Goal: Information Seeking & Learning: Learn about a topic

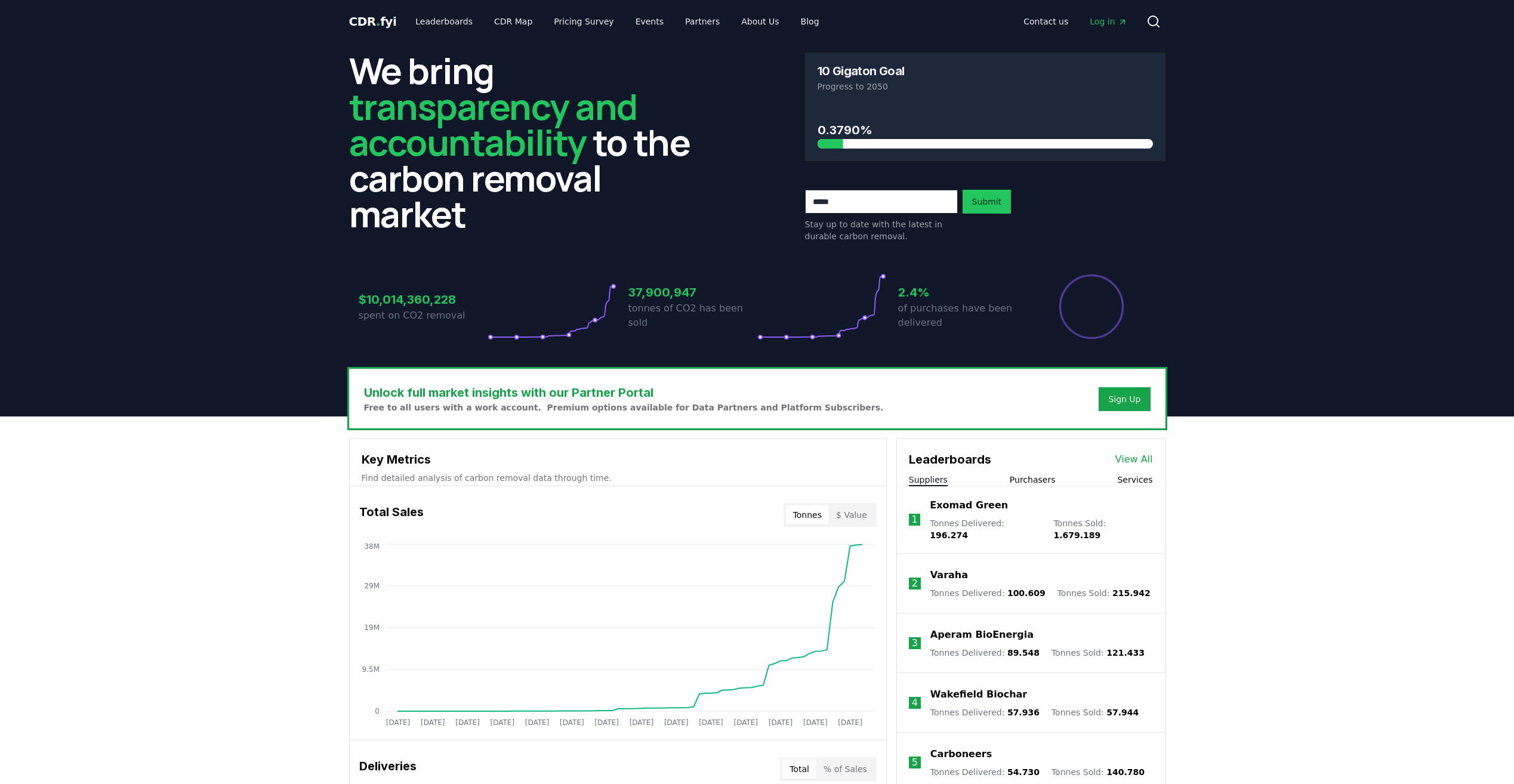
click at [1231, 346] on header "We bring transparency and accountability to the carbon removal market 10 Gigato…" at bounding box center [757, 229] width 1514 height 373
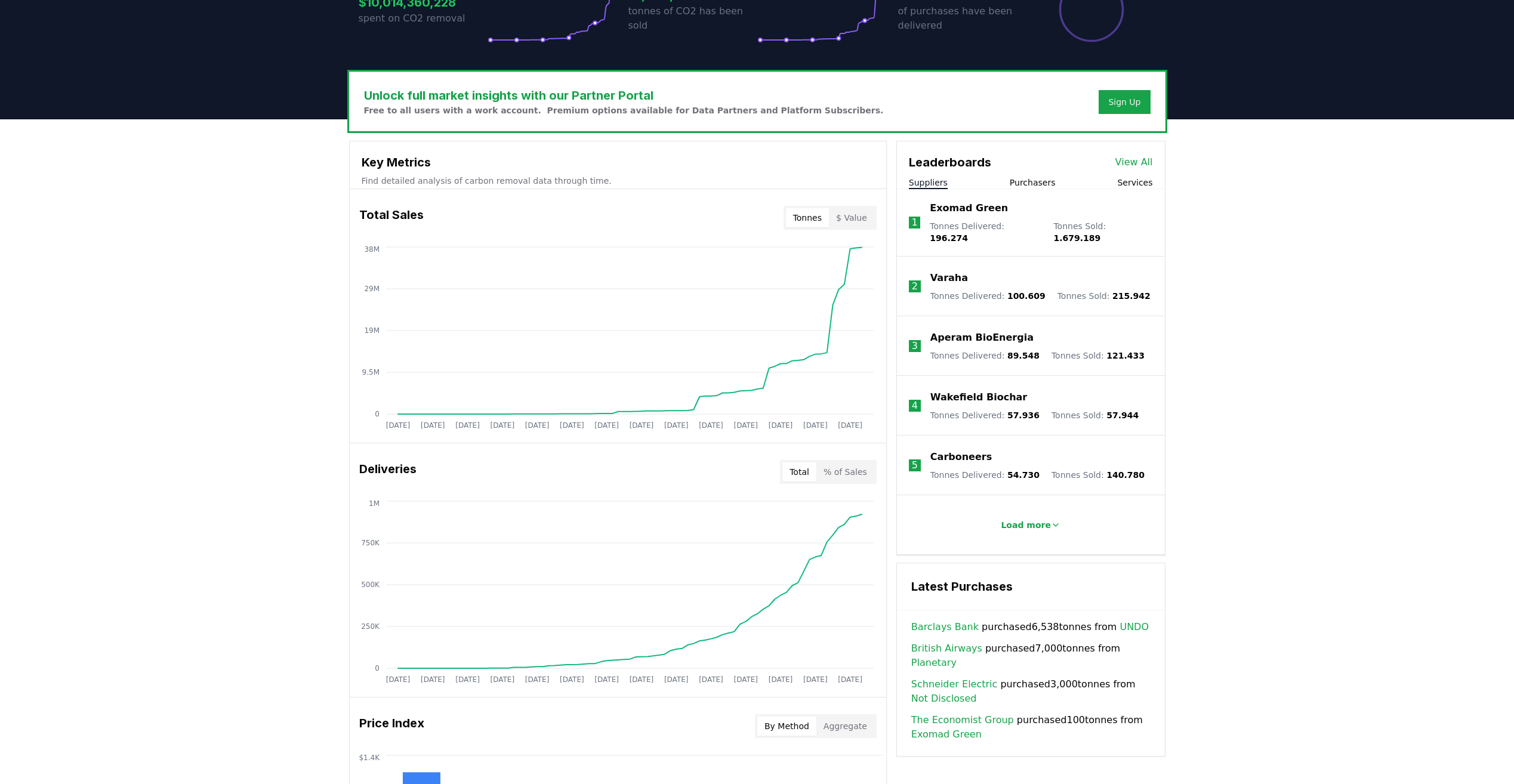
scroll to position [298, 0]
click at [1027, 186] on button "Purchasers" at bounding box center [1033, 182] width 46 height 12
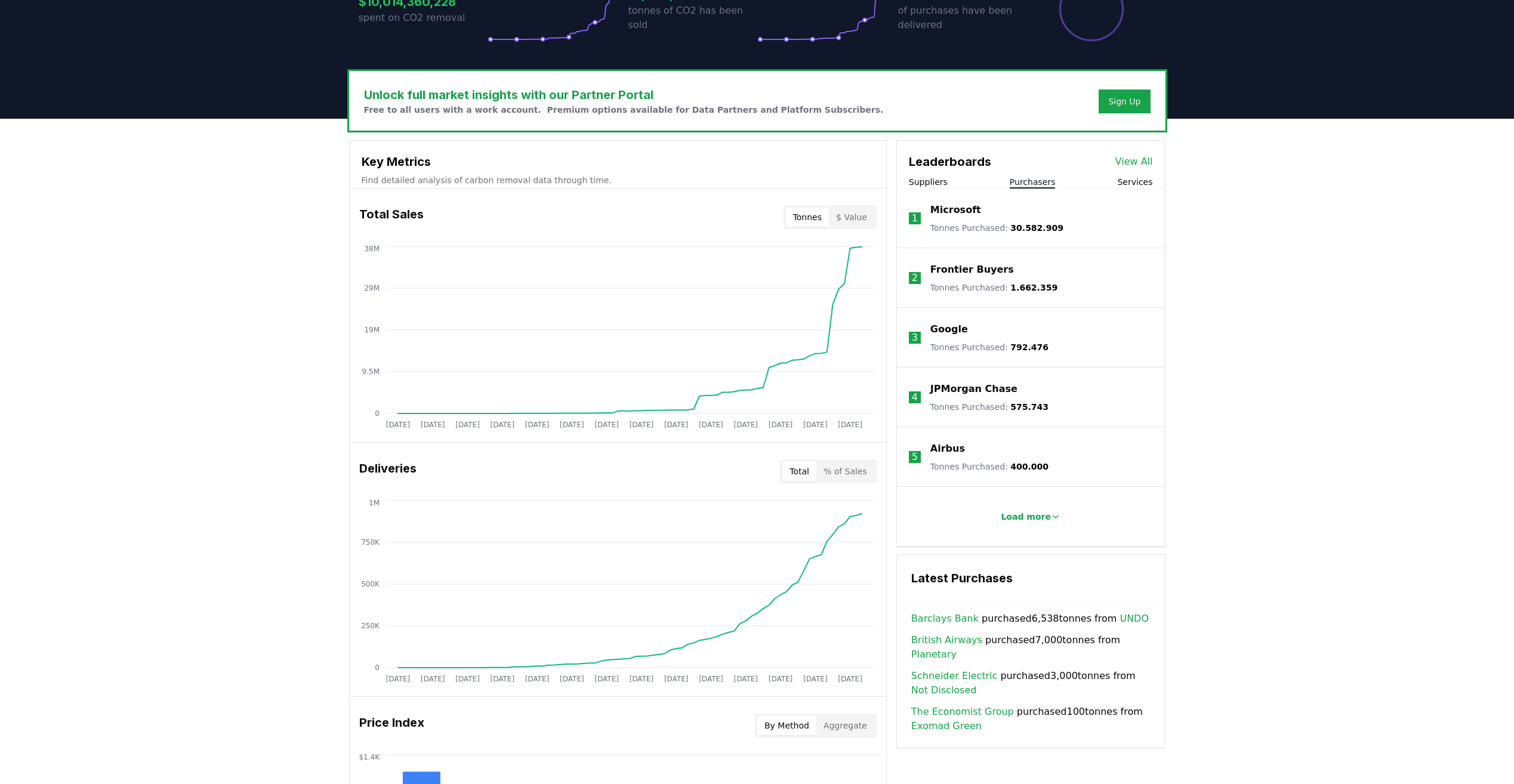
click at [1133, 156] on link "View All" at bounding box center [1134, 161] width 38 height 14
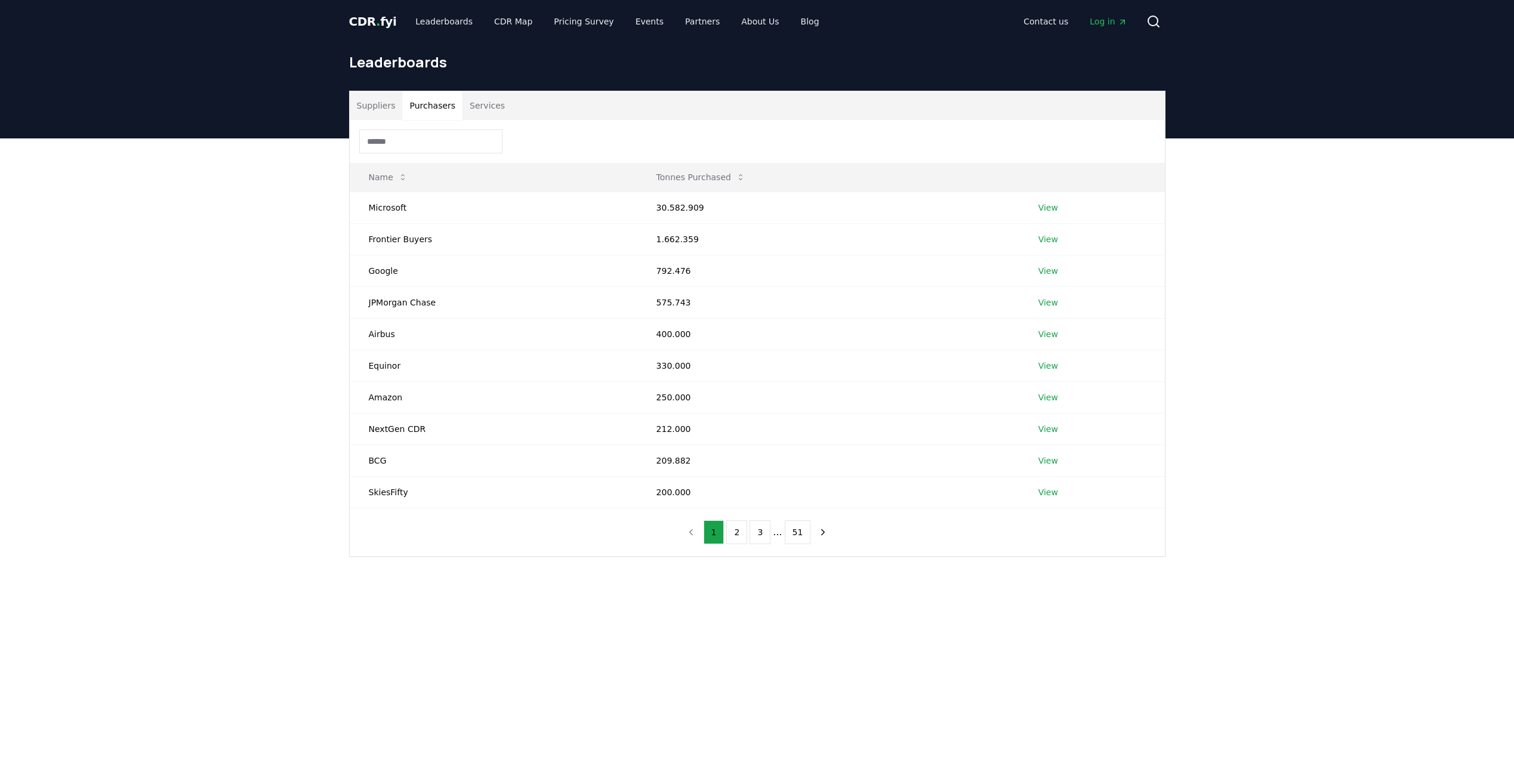
click at [426, 103] on button "Purchasers" at bounding box center [432, 105] width 60 height 29
click at [1045, 209] on link "View" at bounding box center [1048, 208] width 19 height 12
